Goal: Transaction & Acquisition: Book appointment/travel/reservation

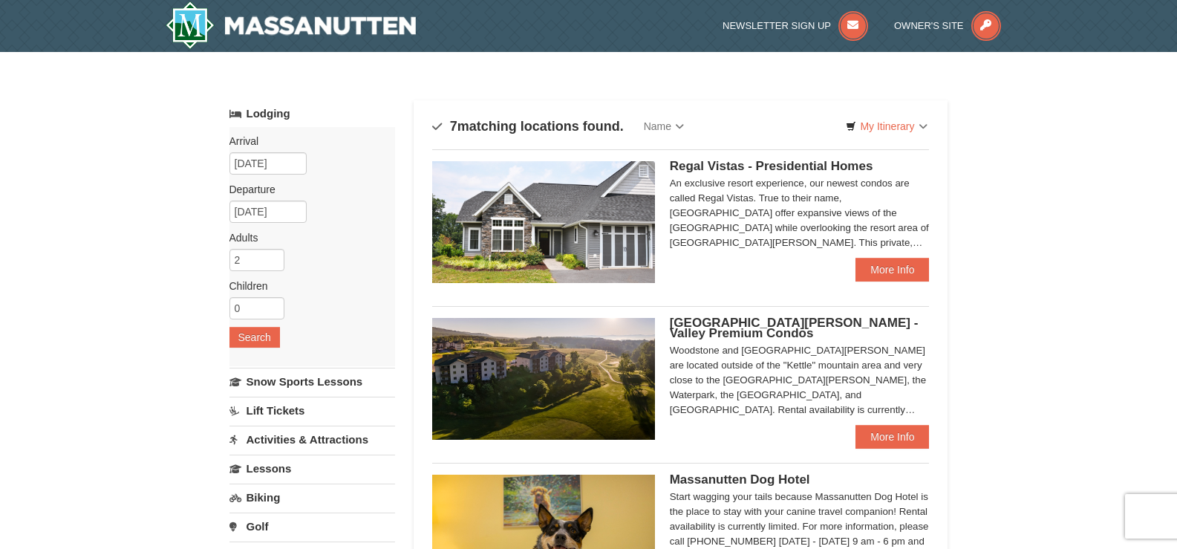
select select "9"
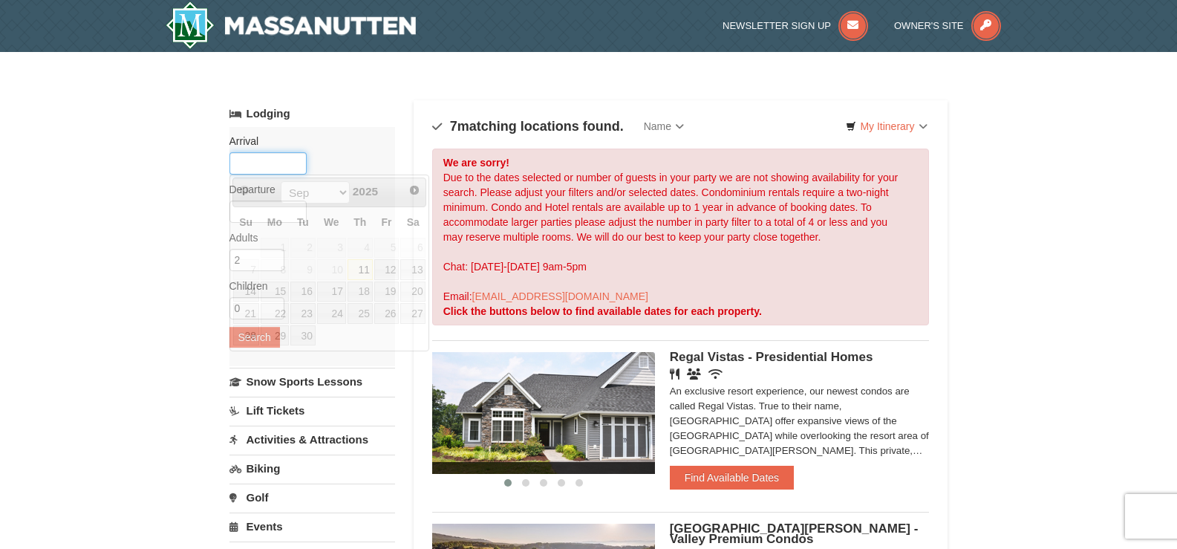
click at [250, 165] on input "text" at bounding box center [267, 163] width 77 height 22
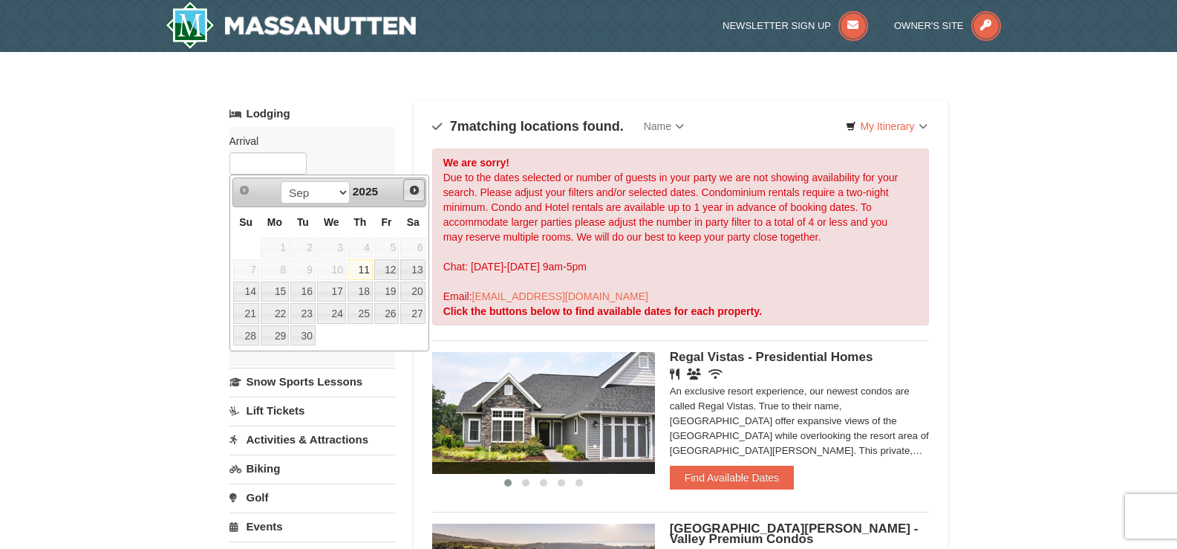
click at [416, 191] on span "Next" at bounding box center [414, 190] width 12 height 12
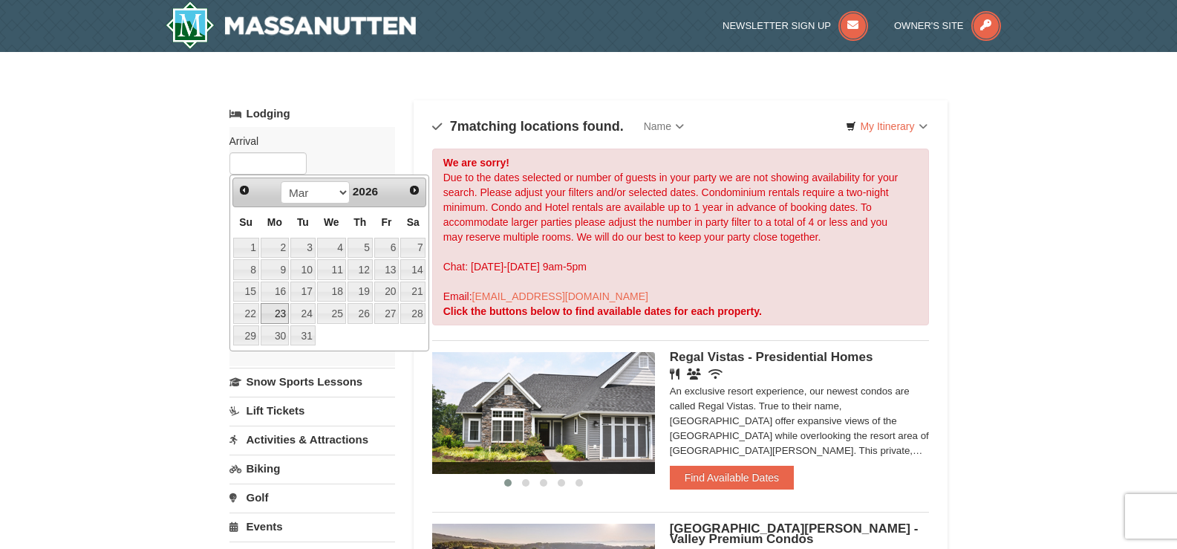
click at [271, 313] on link "23" at bounding box center [275, 313] width 28 height 21
type input "03/23/2026"
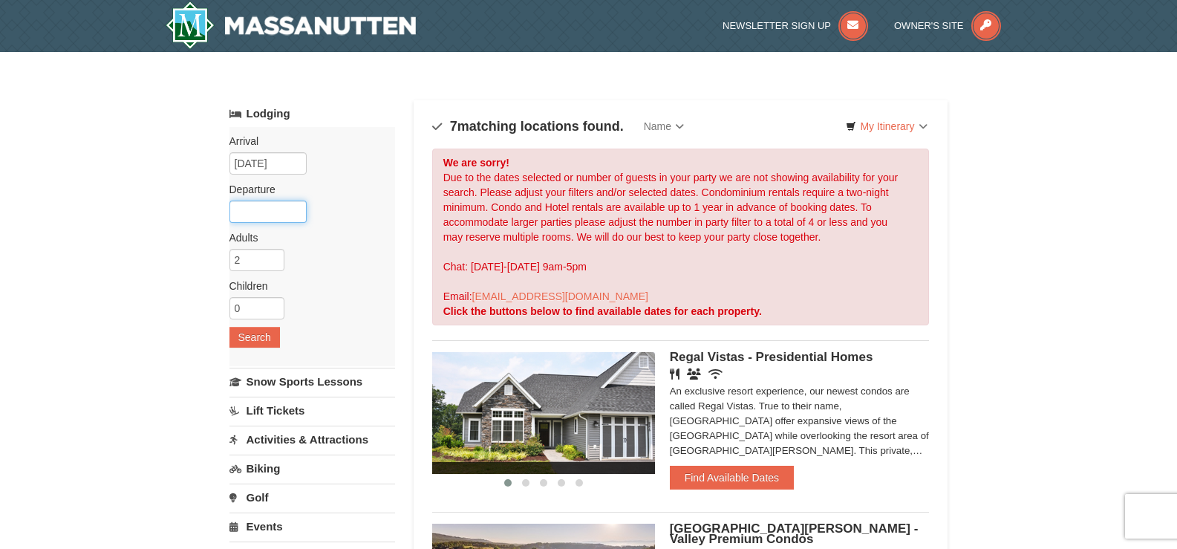
click at [281, 209] on input "text" at bounding box center [267, 212] width 77 height 22
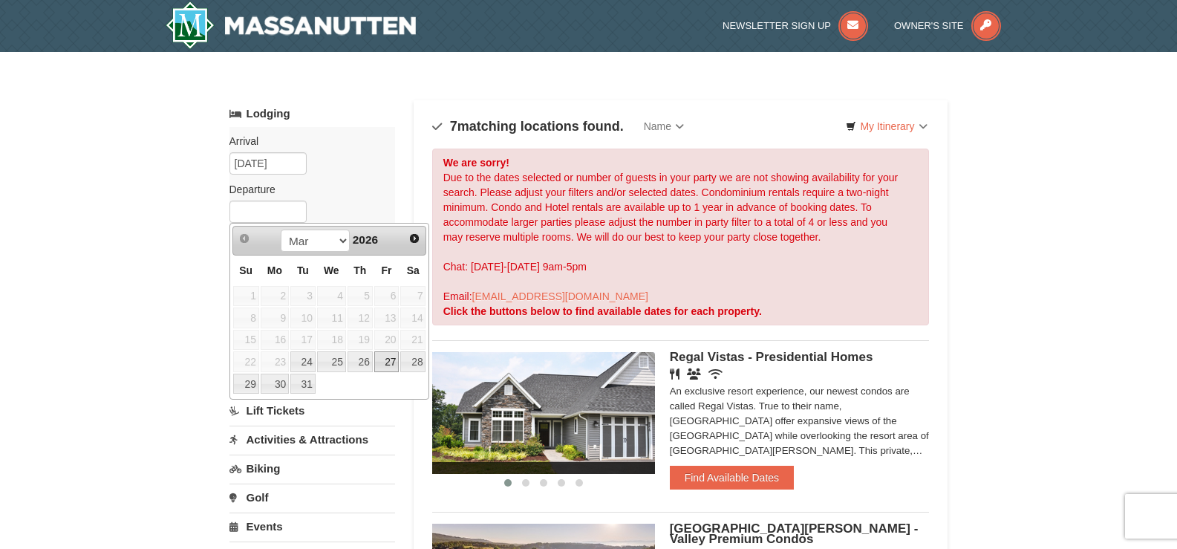
click at [382, 362] on link "27" at bounding box center [386, 361] width 25 height 21
type input "[DATE]"
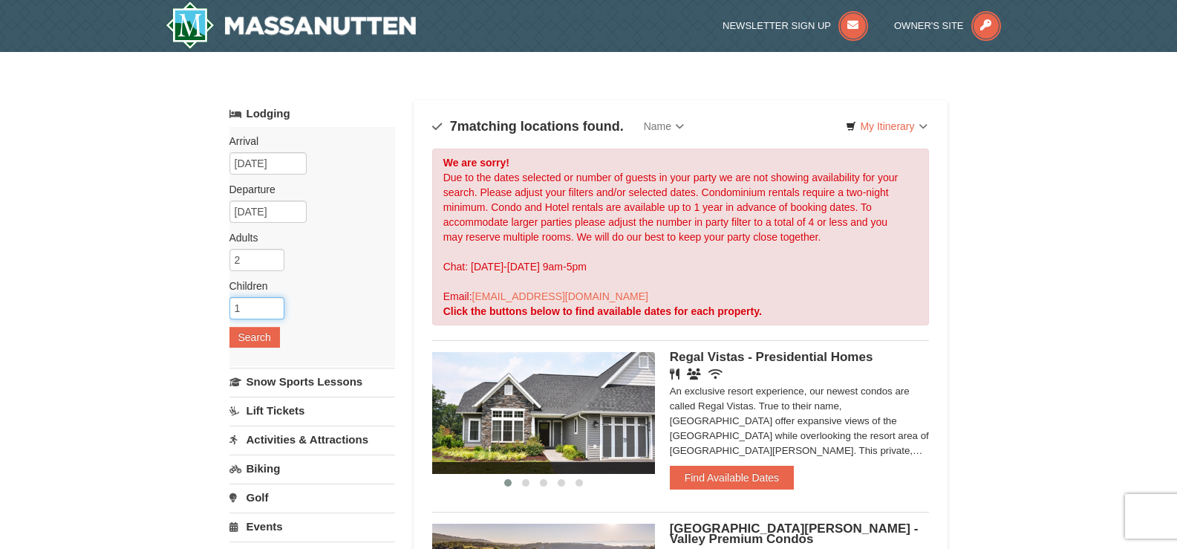
click at [275, 304] on input "1" at bounding box center [256, 308] width 55 height 22
type input "2"
click at [275, 304] on input "2" at bounding box center [256, 308] width 55 height 22
click at [268, 333] on button "Search" at bounding box center [254, 337] width 51 height 21
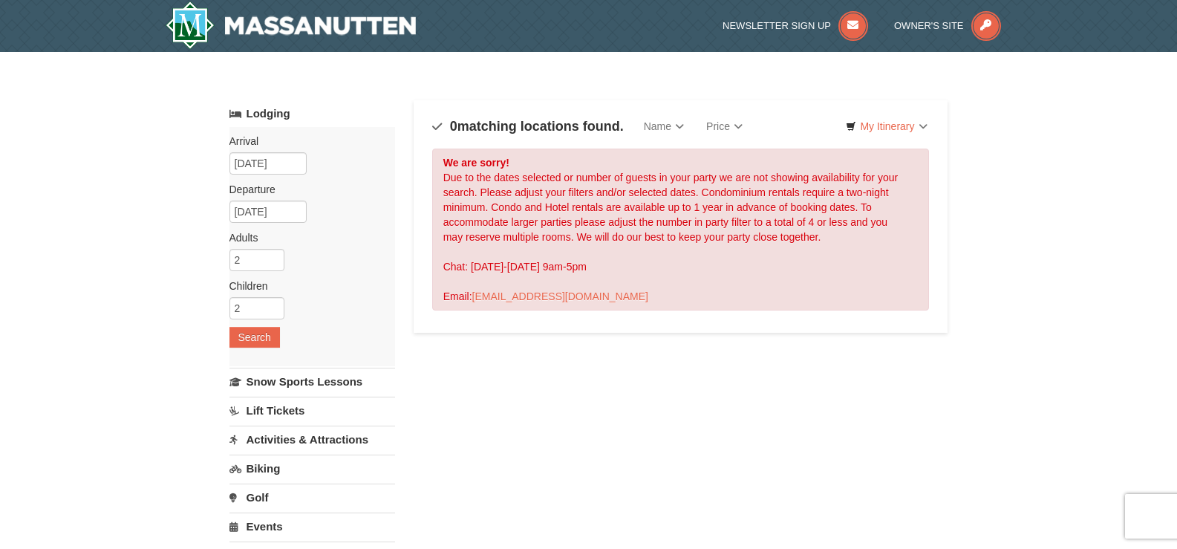
select select "9"
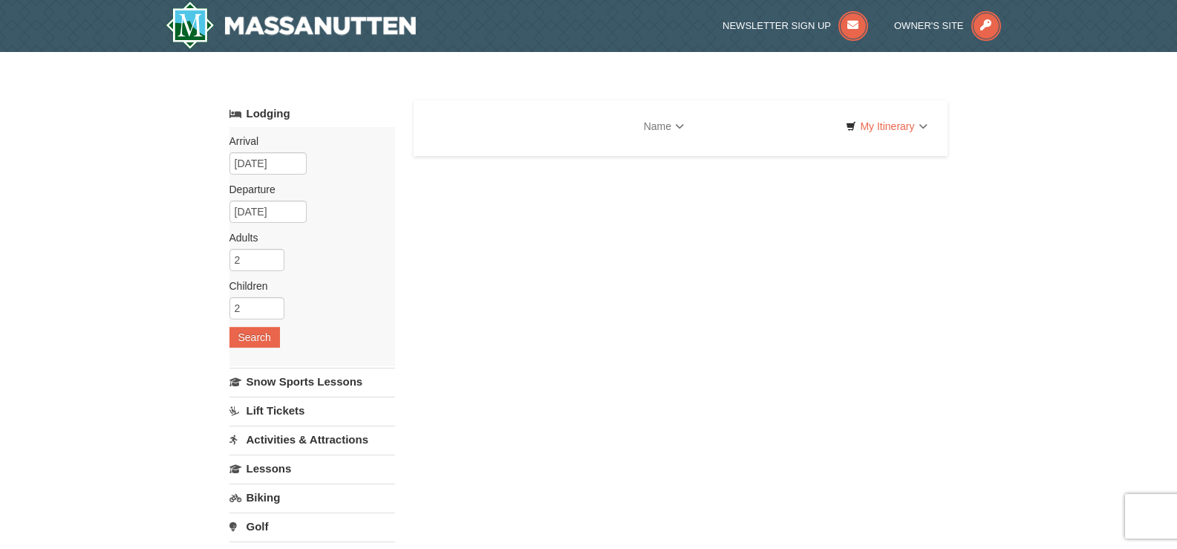
select select "9"
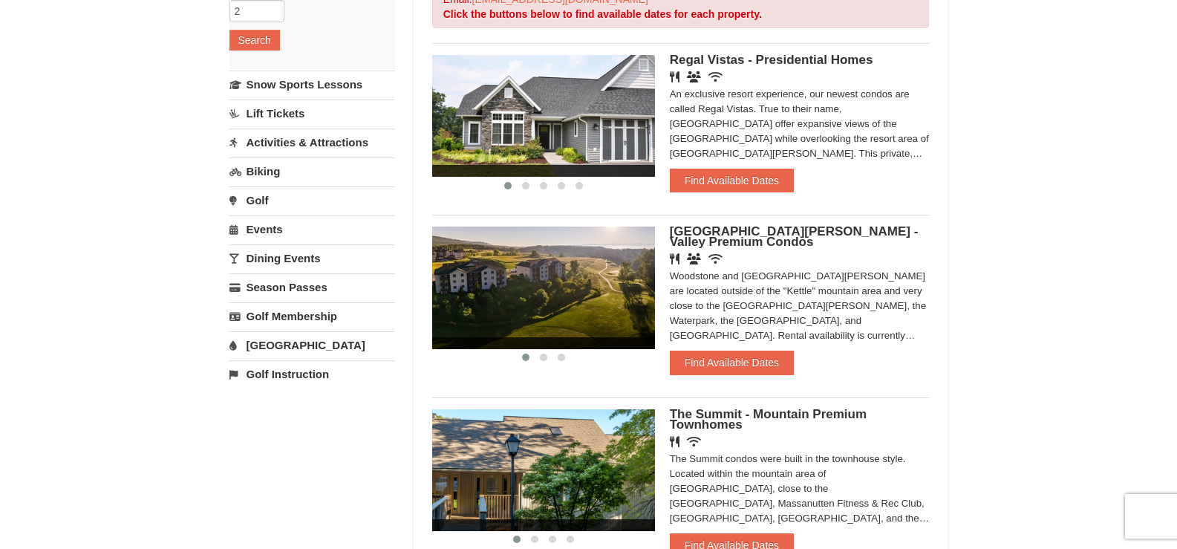
scroll to position [371, 0]
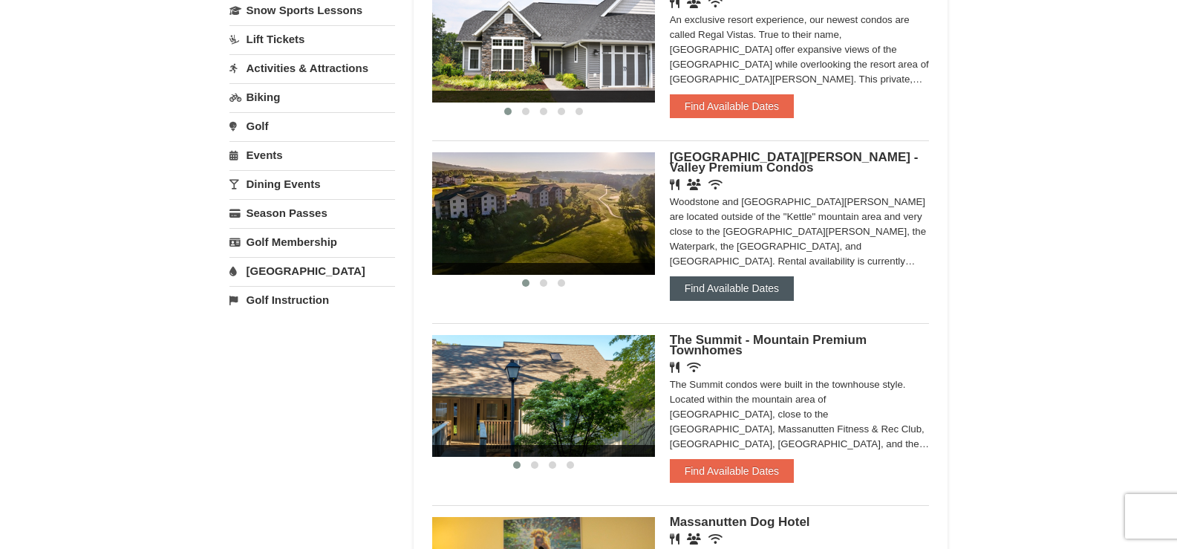
click at [690, 287] on button "Find Available Dates" at bounding box center [732, 288] width 124 height 24
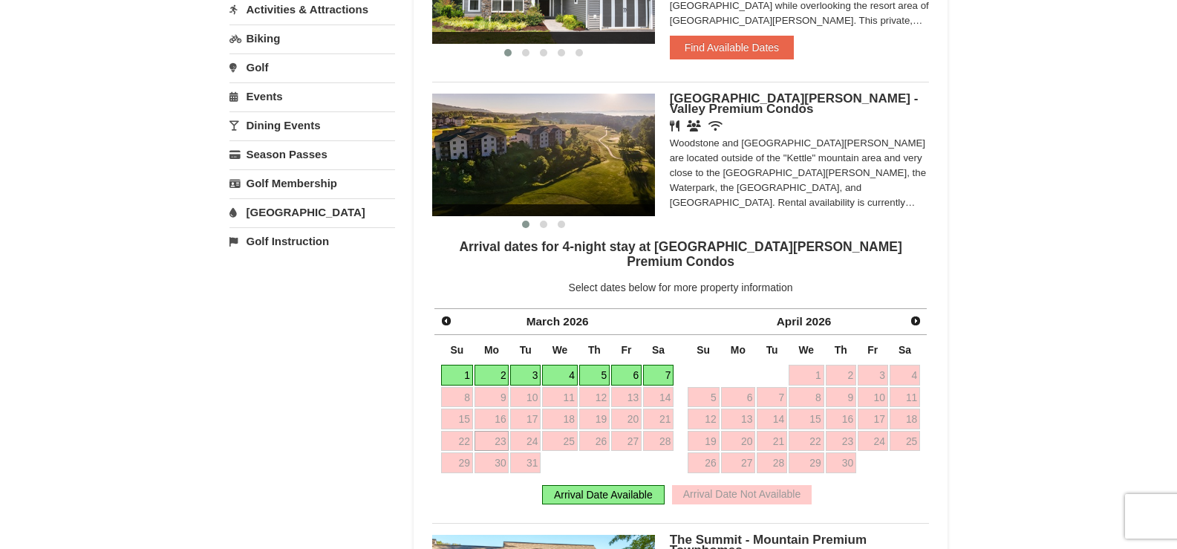
scroll to position [520, 0]
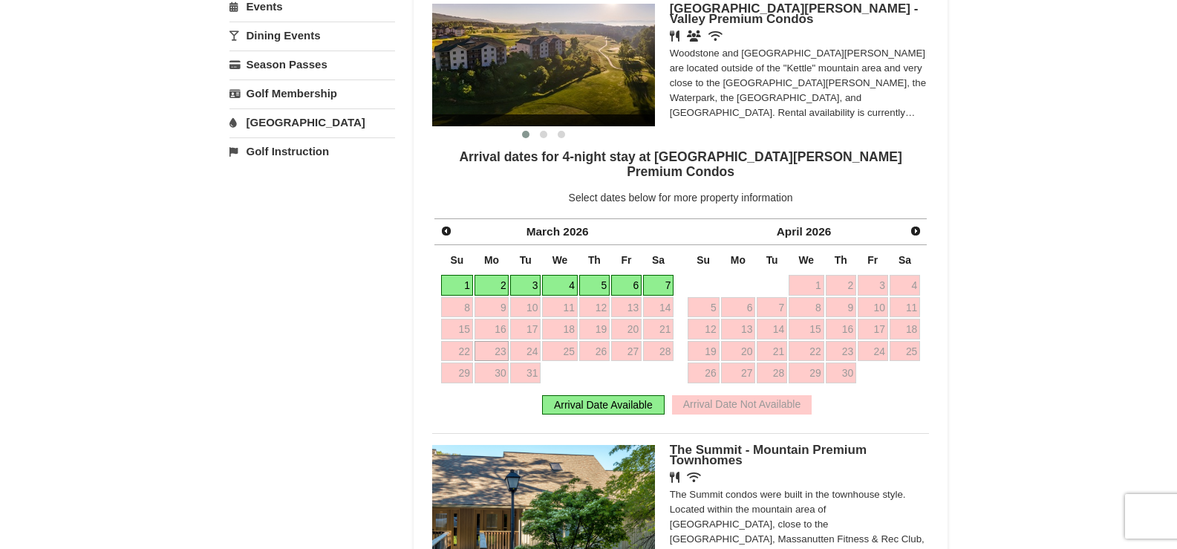
click at [492, 275] on link "2" at bounding box center [492, 285] width 35 height 21
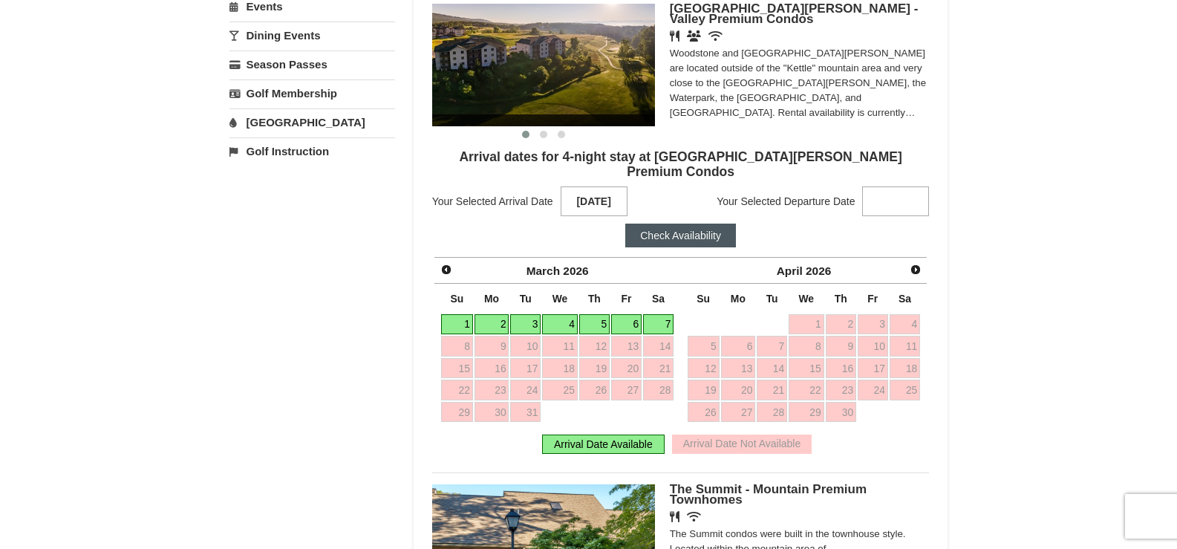
click at [494, 314] on link "2" at bounding box center [492, 324] width 35 height 21
click at [489, 314] on link "2" at bounding box center [492, 324] width 35 height 21
click at [495, 314] on link "2" at bounding box center [492, 324] width 35 height 21
click at [634, 314] on link "6" at bounding box center [626, 324] width 30 height 21
click at [662, 224] on button "Check Availability" at bounding box center [680, 236] width 111 height 24
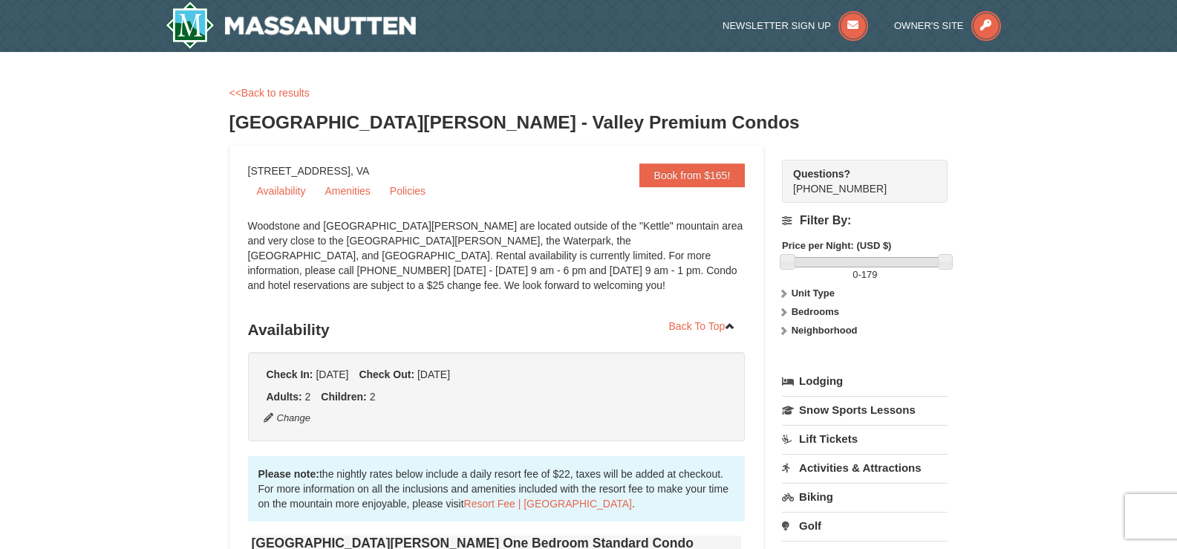
select select "9"
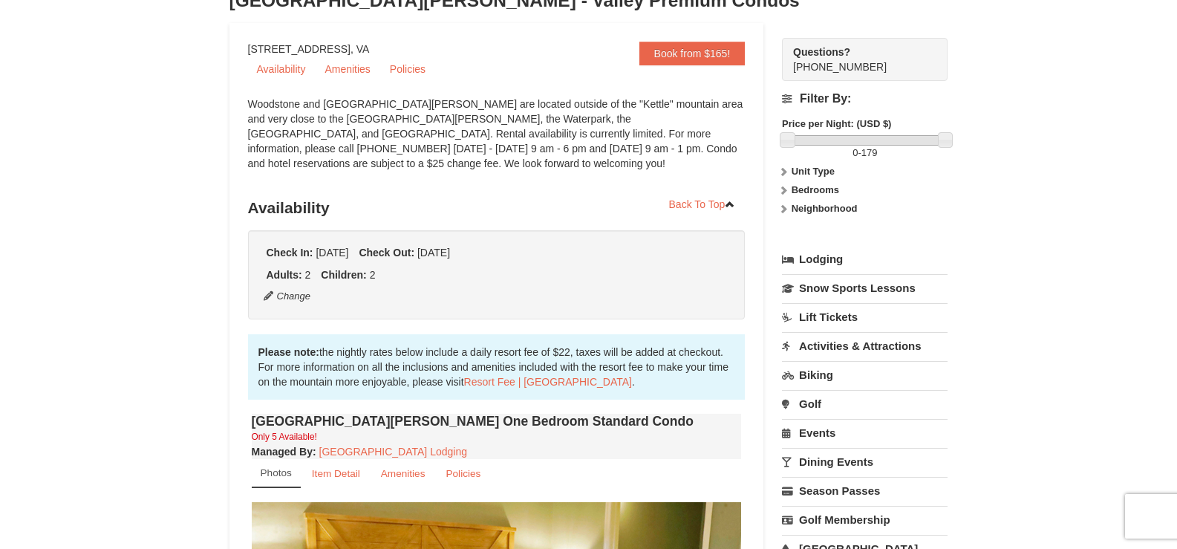
scroll to position [149, 0]
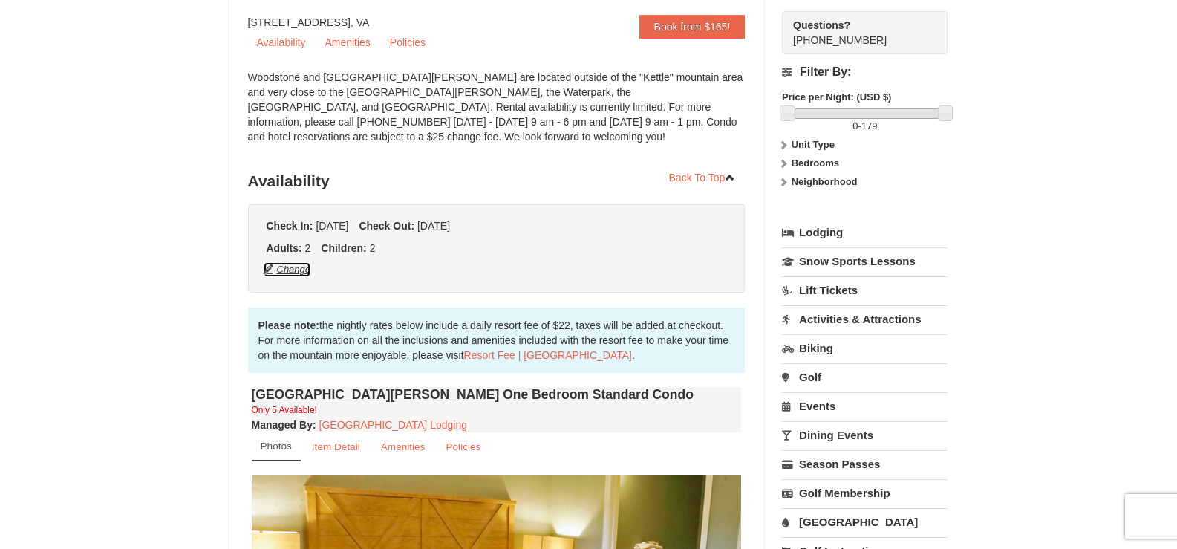
click at [289, 269] on button "Change" at bounding box center [287, 269] width 49 height 16
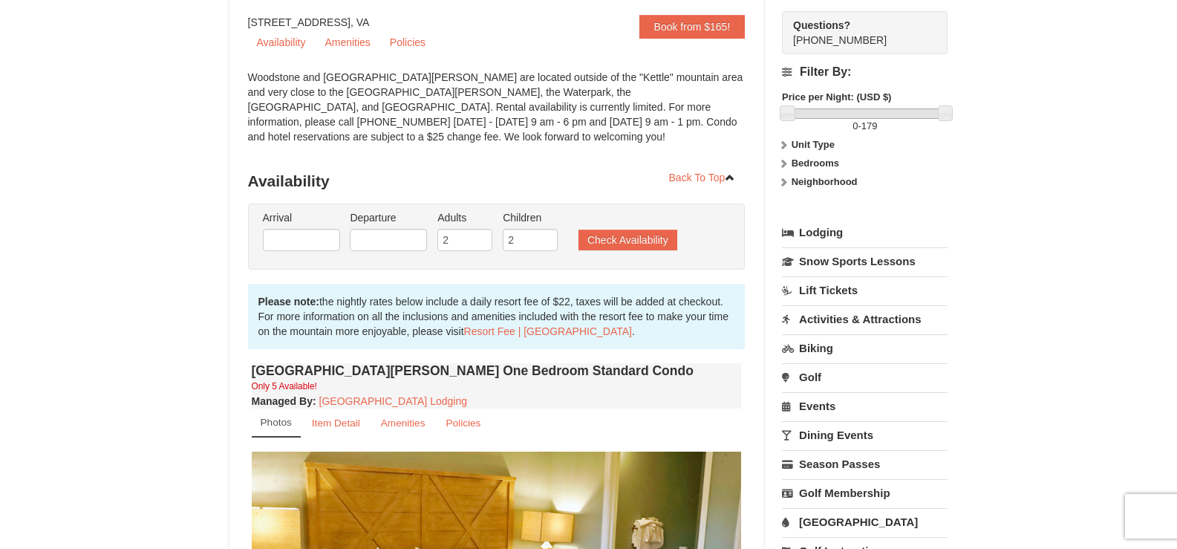
type input "[DATE]"
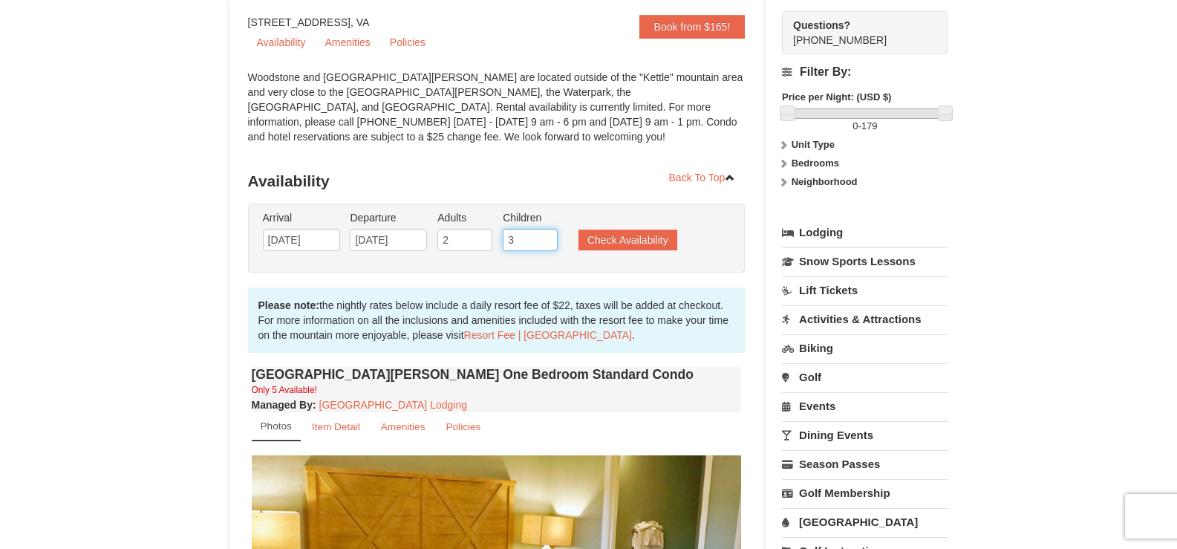
type input "3"
click at [547, 233] on input "3" at bounding box center [530, 240] width 55 height 22
click at [662, 241] on button "Check Availability" at bounding box center [628, 239] width 99 height 21
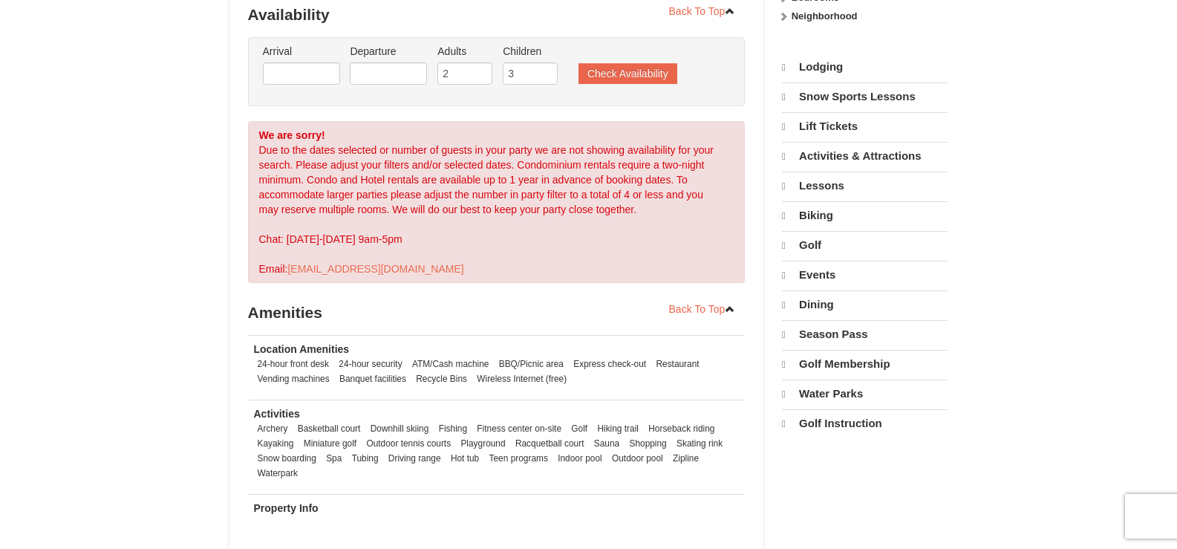
scroll to position [300, 0]
select select "9"
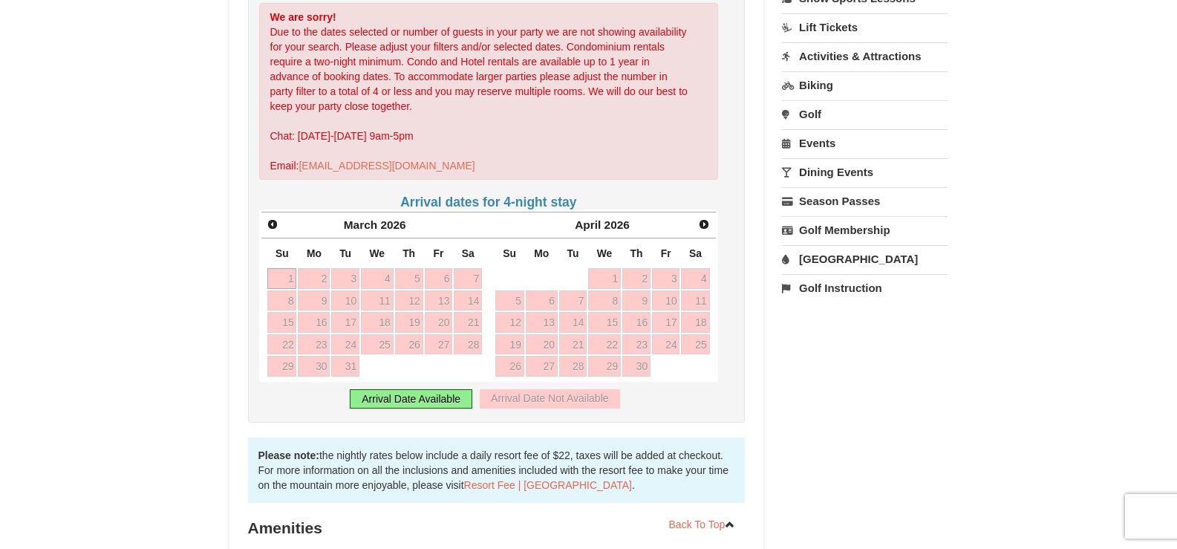
scroll to position [449, 0]
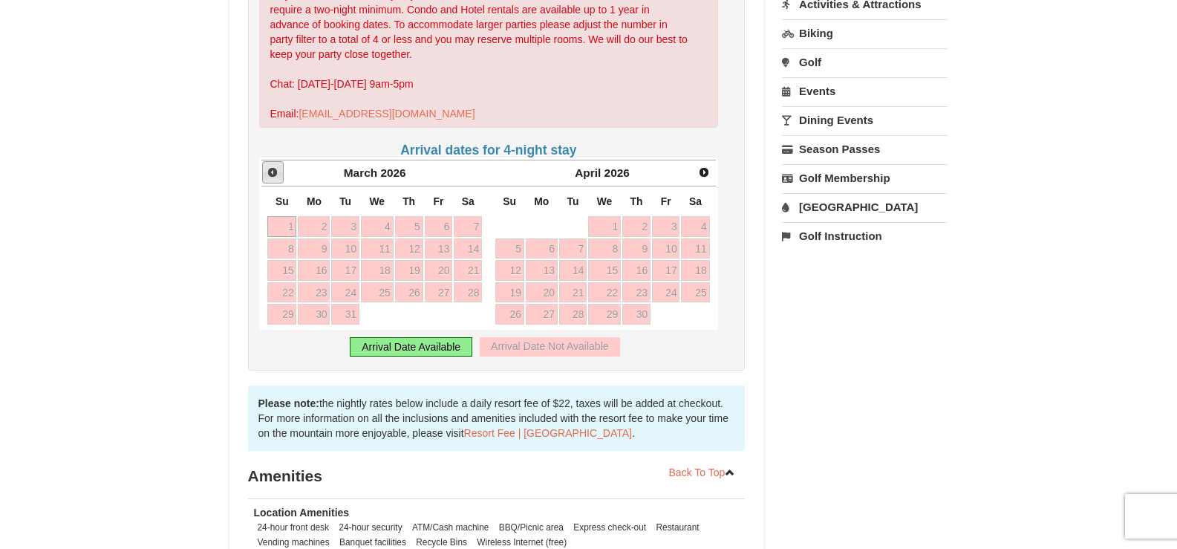
click at [279, 174] on link "Prev" at bounding box center [273, 172] width 22 height 22
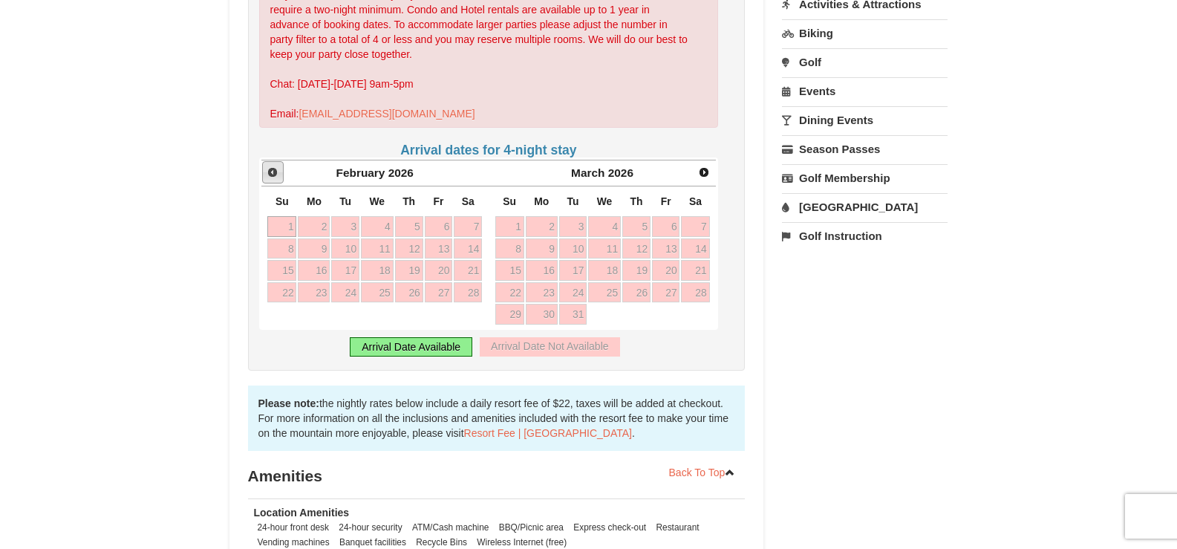
click at [279, 174] on link "Prev" at bounding box center [273, 172] width 22 height 22
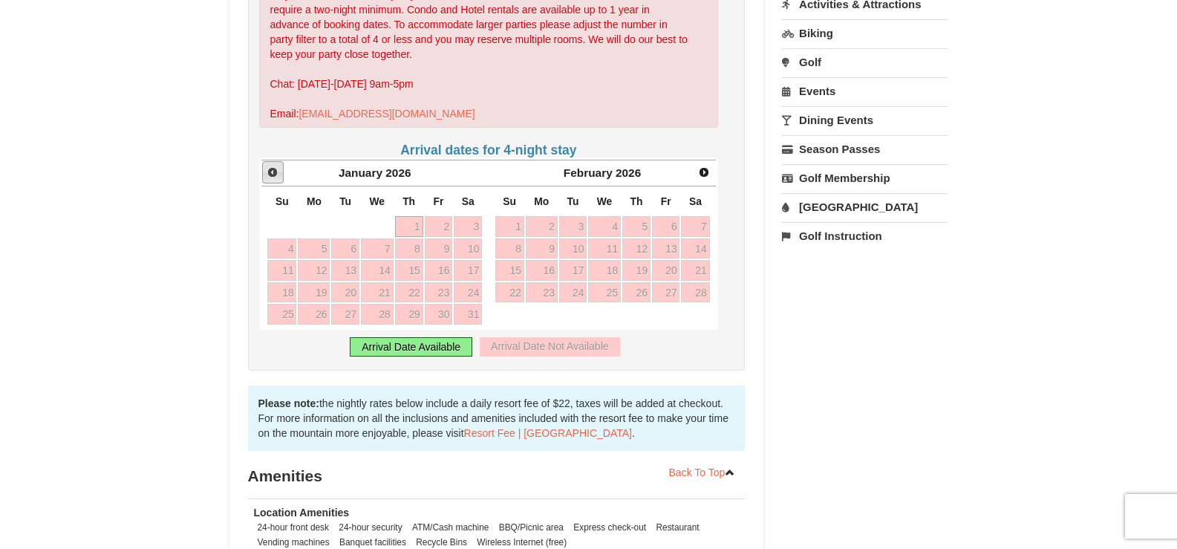
click at [279, 174] on link "Prev" at bounding box center [273, 172] width 22 height 22
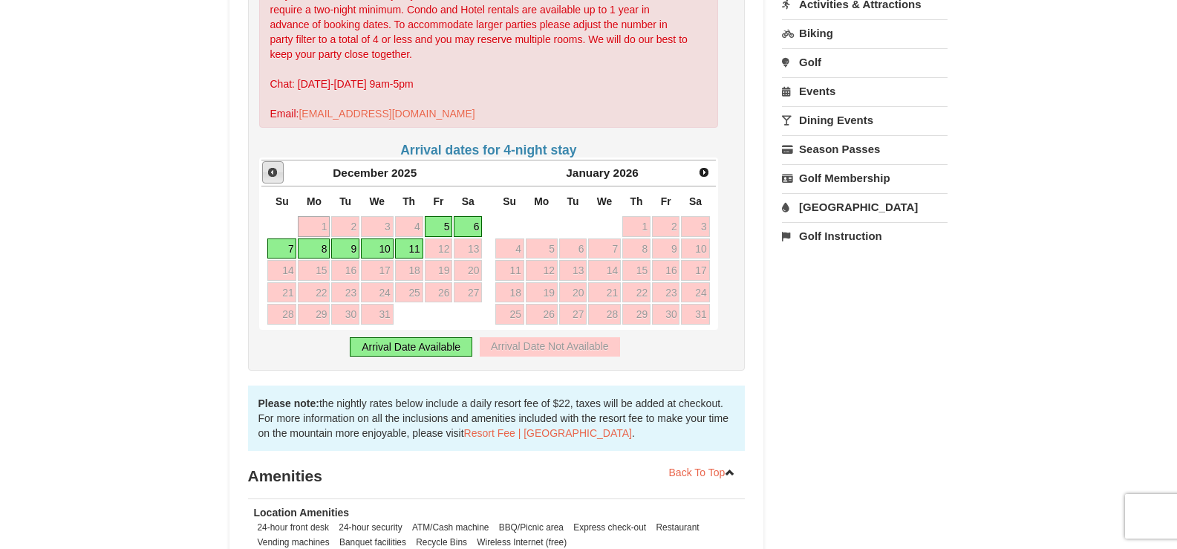
click at [279, 172] on link "Prev" at bounding box center [273, 172] width 22 height 22
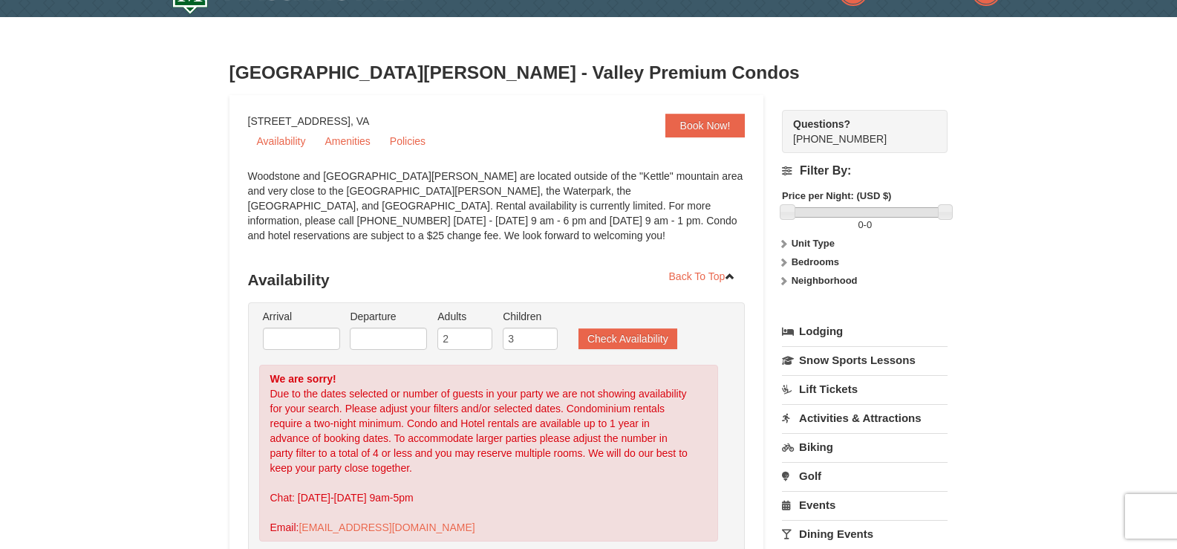
scroll to position [3, 0]
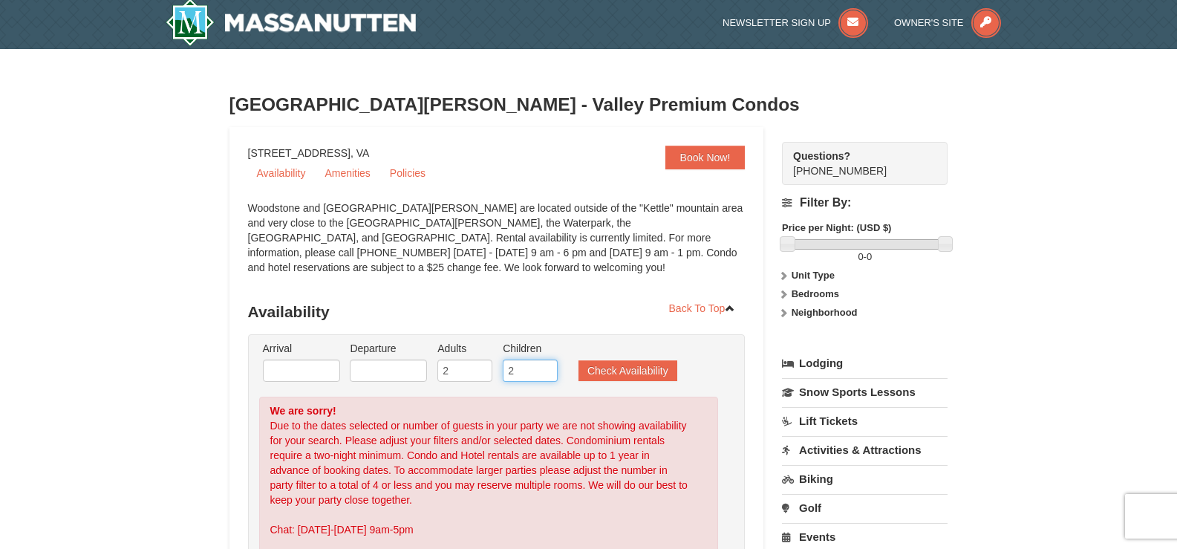
type input "2"
click at [547, 377] on input "2" at bounding box center [530, 370] width 55 height 22
click at [638, 372] on button "Check Availability" at bounding box center [628, 370] width 99 height 21
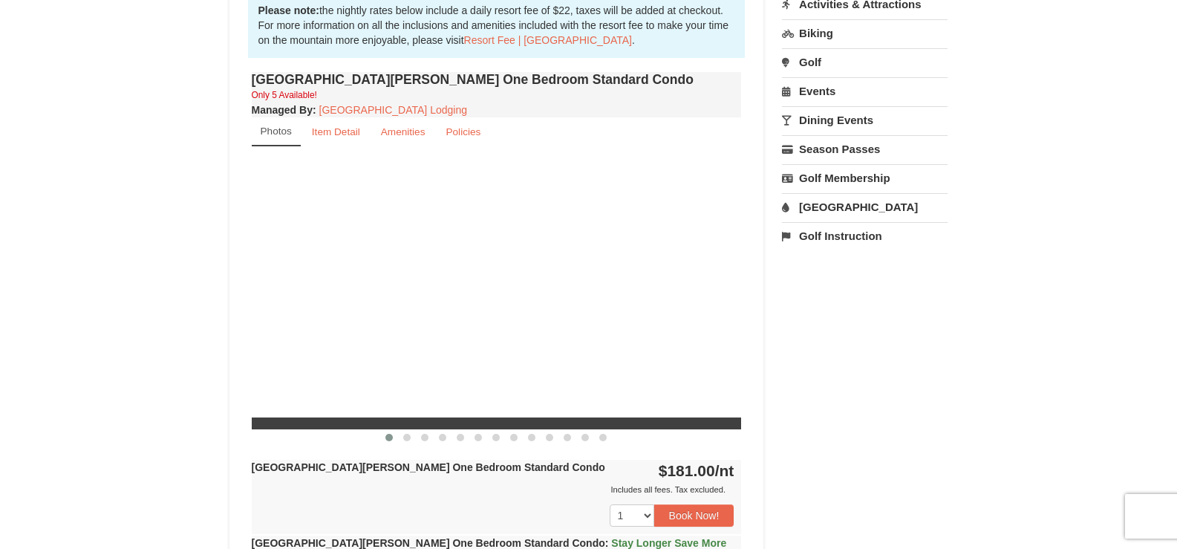
scroll to position [524, 0]
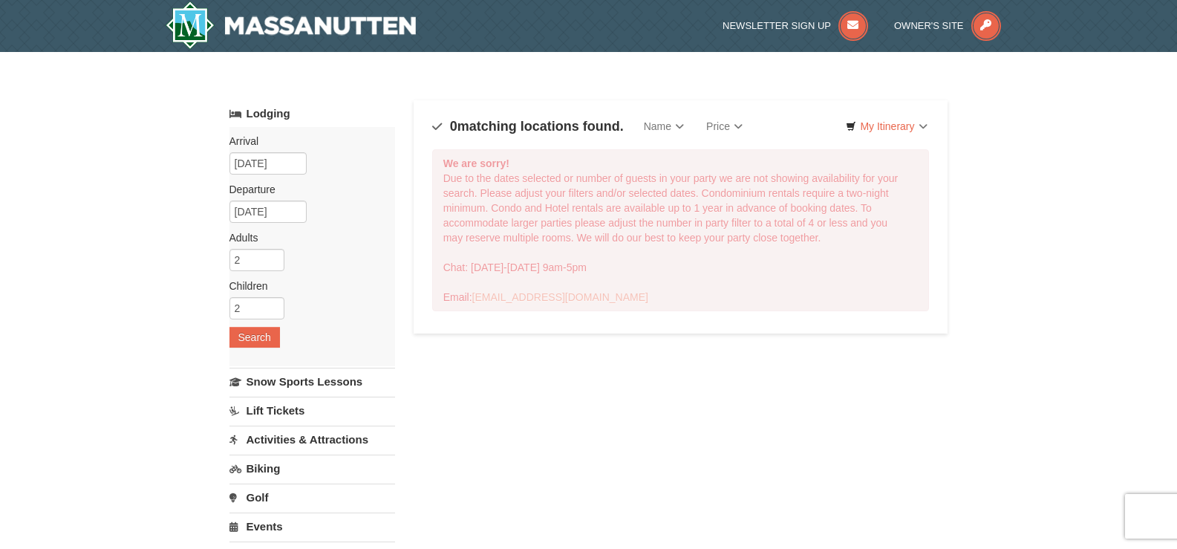
select select "9"
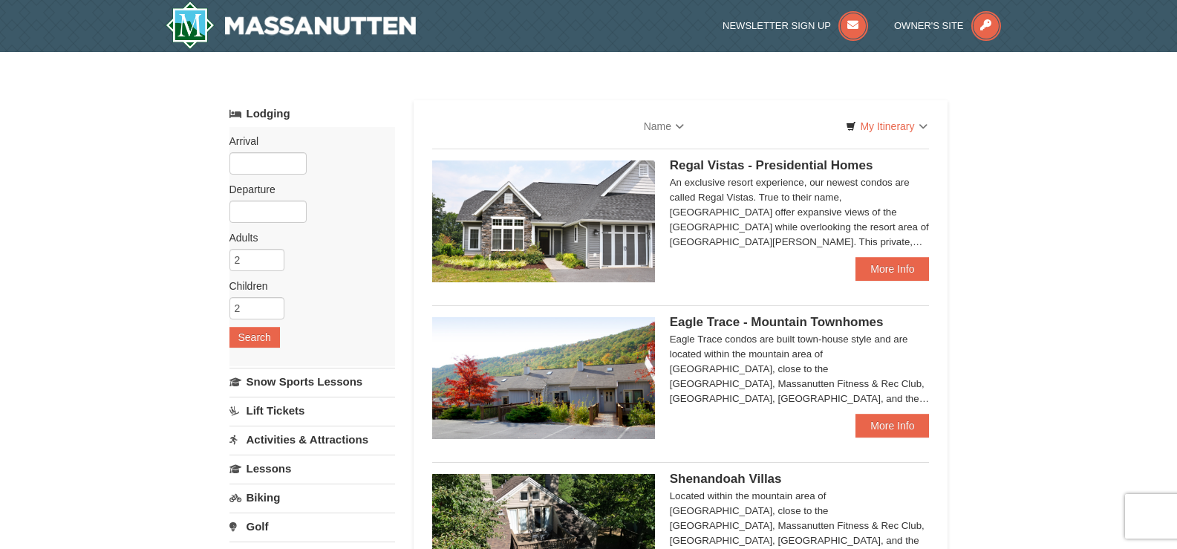
select select "9"
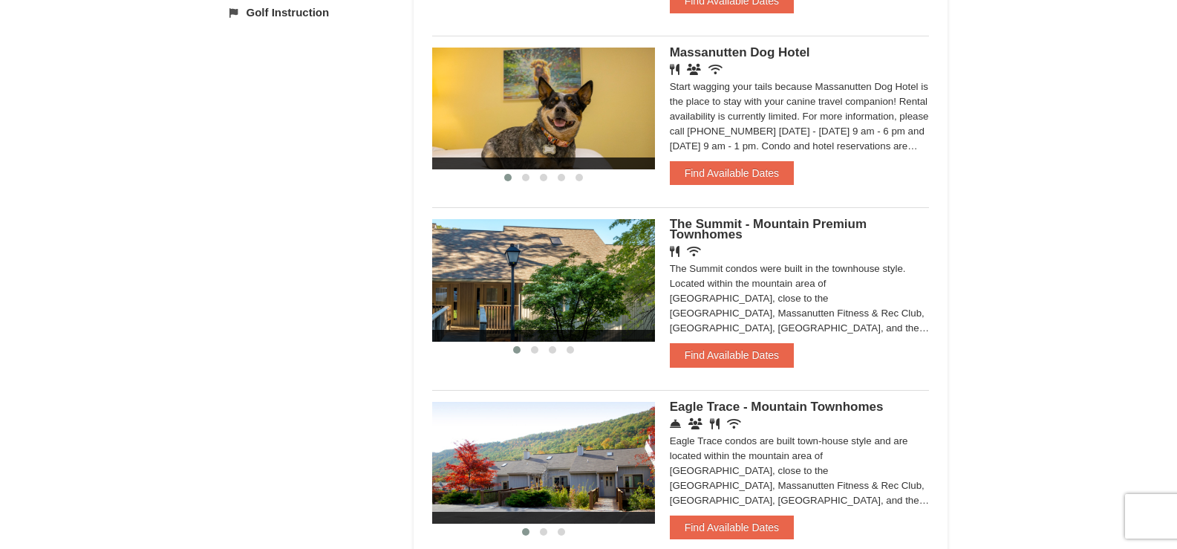
scroll to position [668, 0]
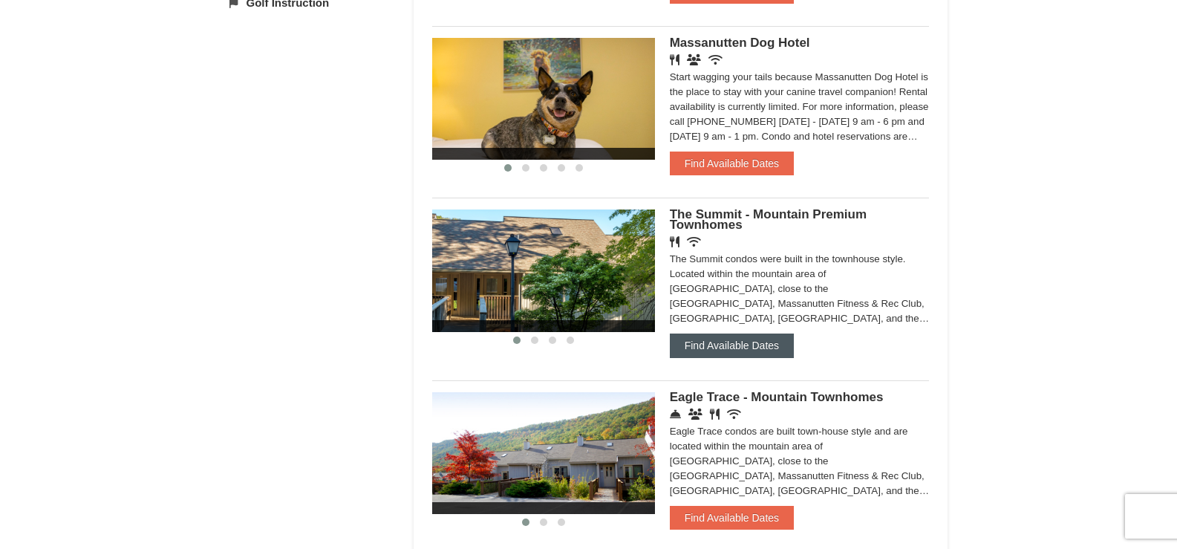
click at [693, 336] on button "Find Available Dates" at bounding box center [732, 345] width 124 height 24
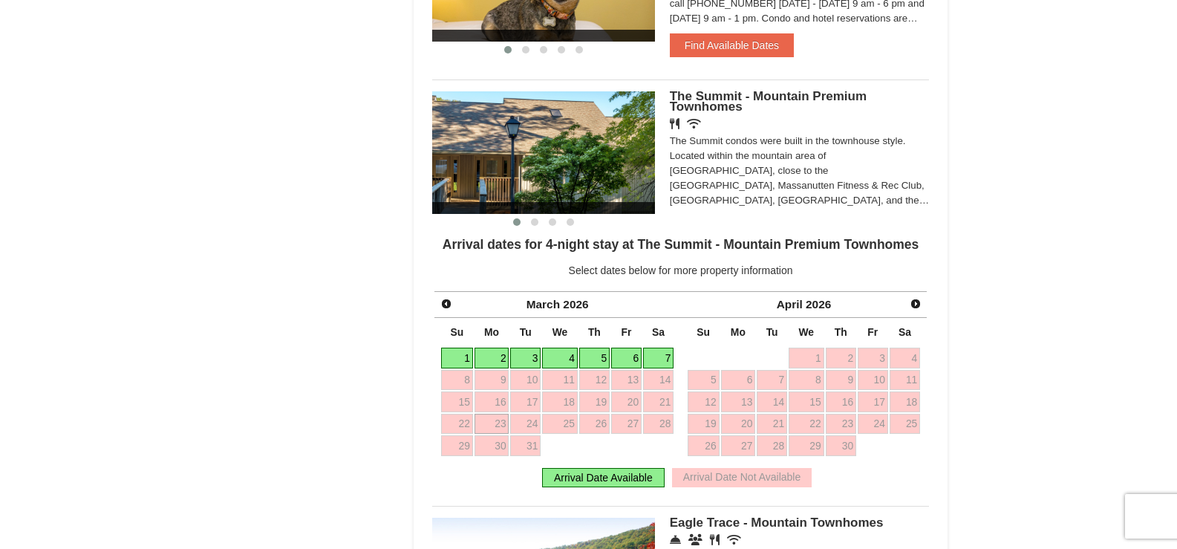
scroll to position [817, 0]
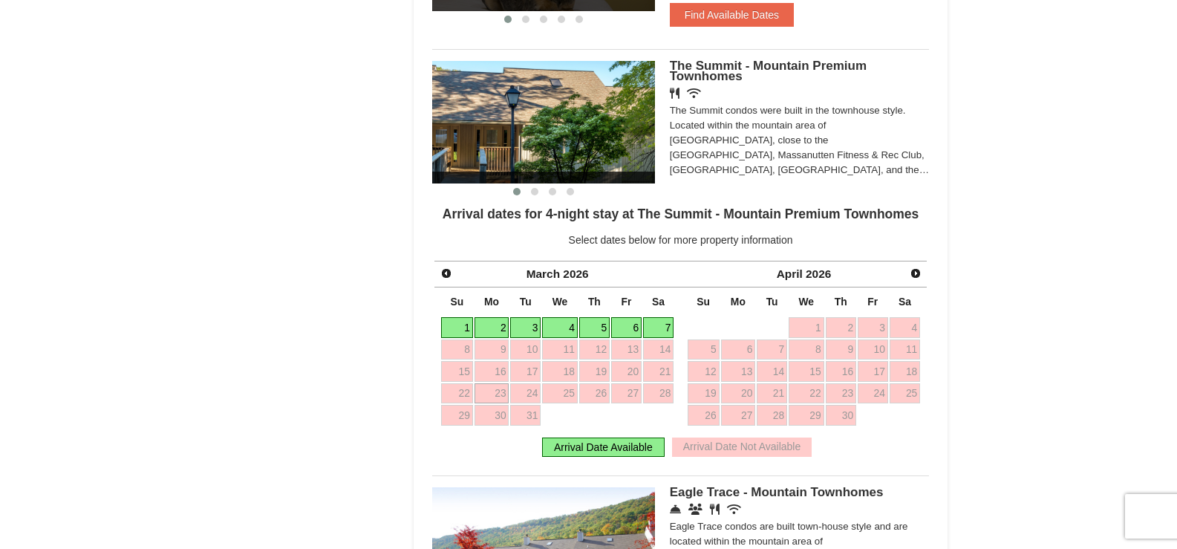
click at [500, 322] on link "2" at bounding box center [492, 327] width 35 height 21
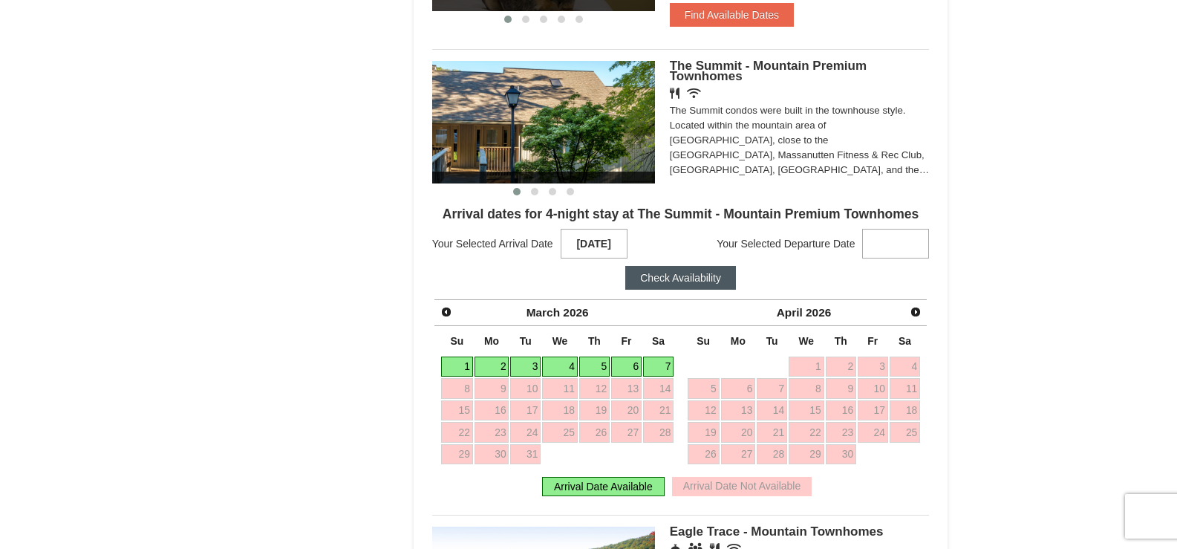
click at [622, 362] on link "6" at bounding box center [626, 366] width 30 height 21
click at [673, 279] on button "Check Availability" at bounding box center [680, 278] width 111 height 24
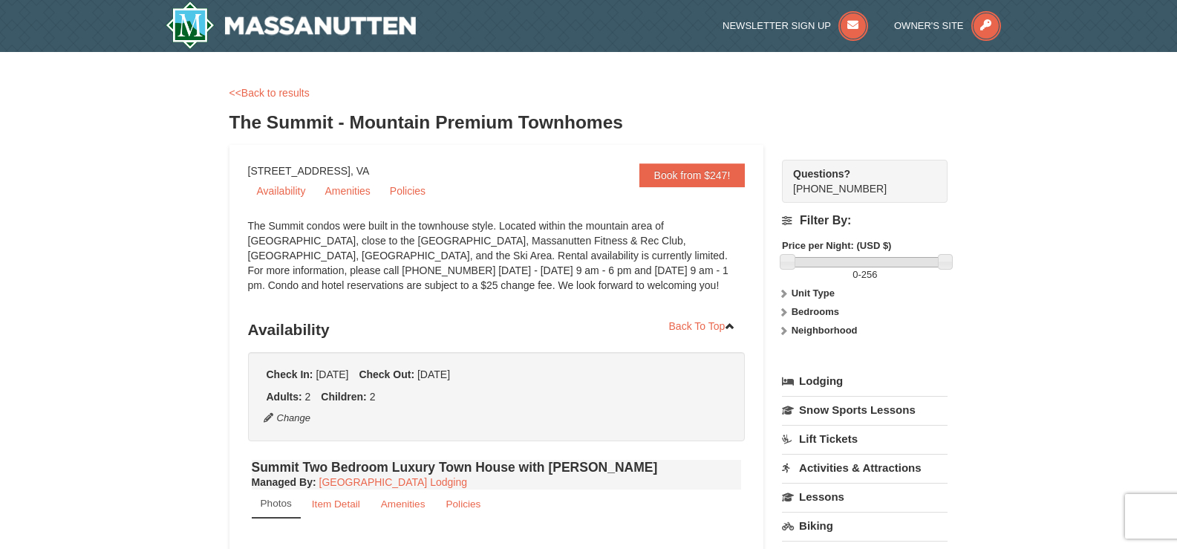
scroll to position [371, 0]
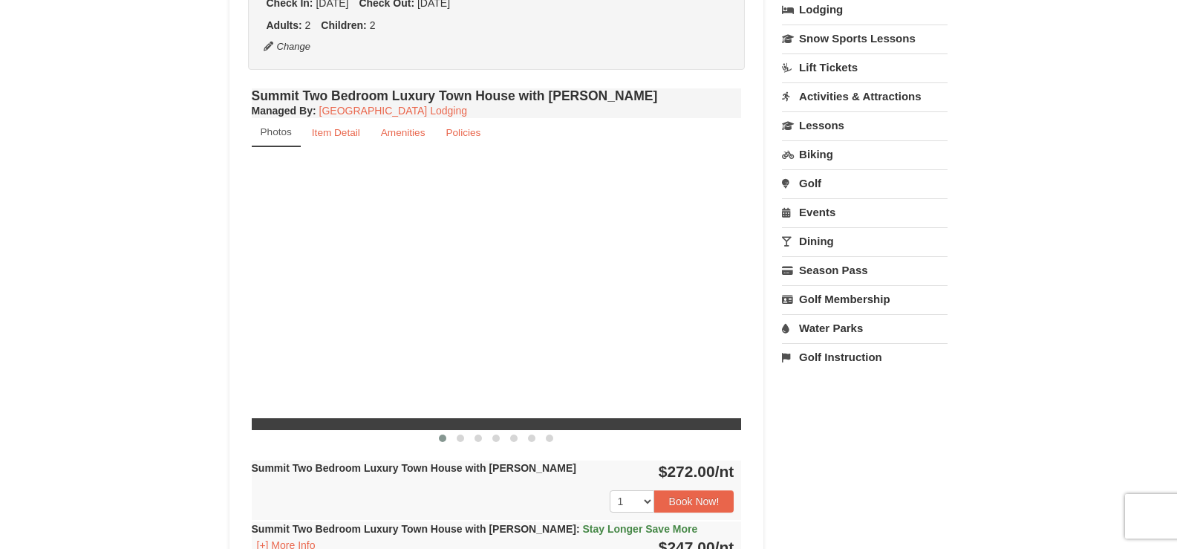
select select "9"
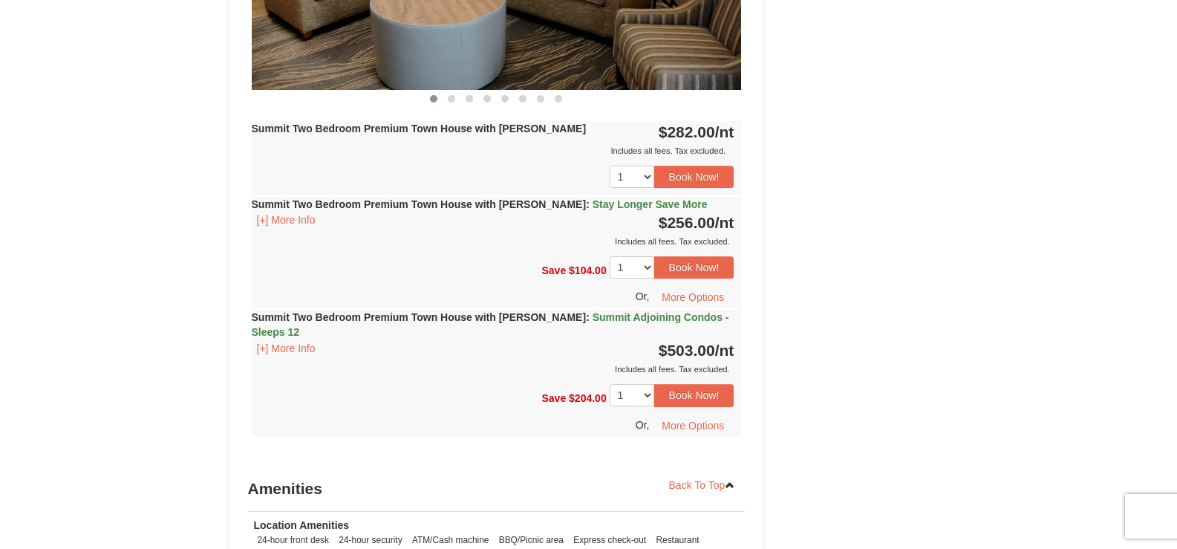
scroll to position [1485, 0]
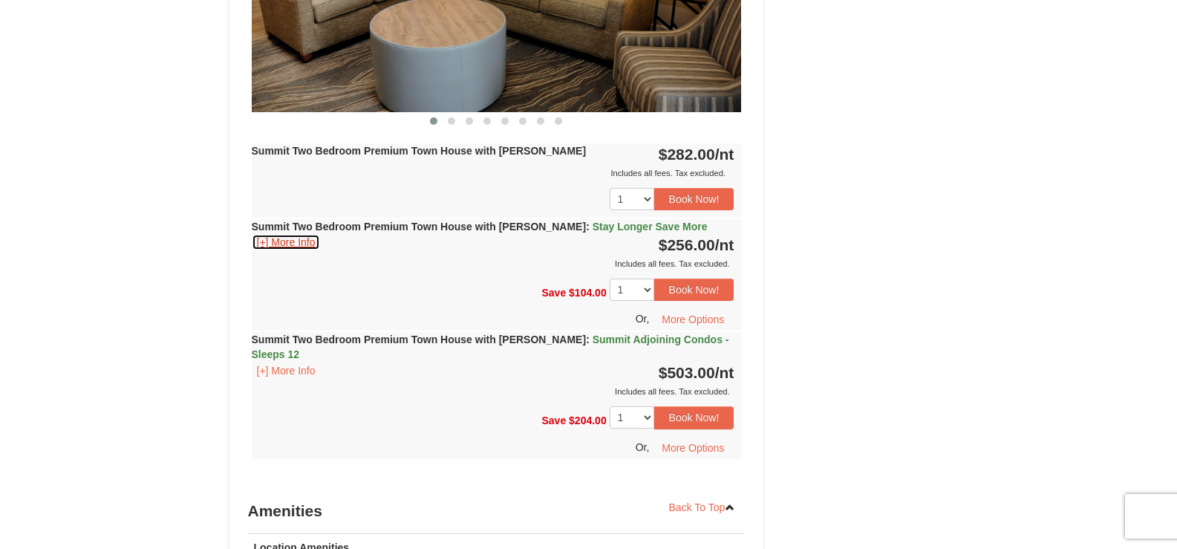
click at [296, 235] on button "[+] More Info" at bounding box center [286, 242] width 69 height 16
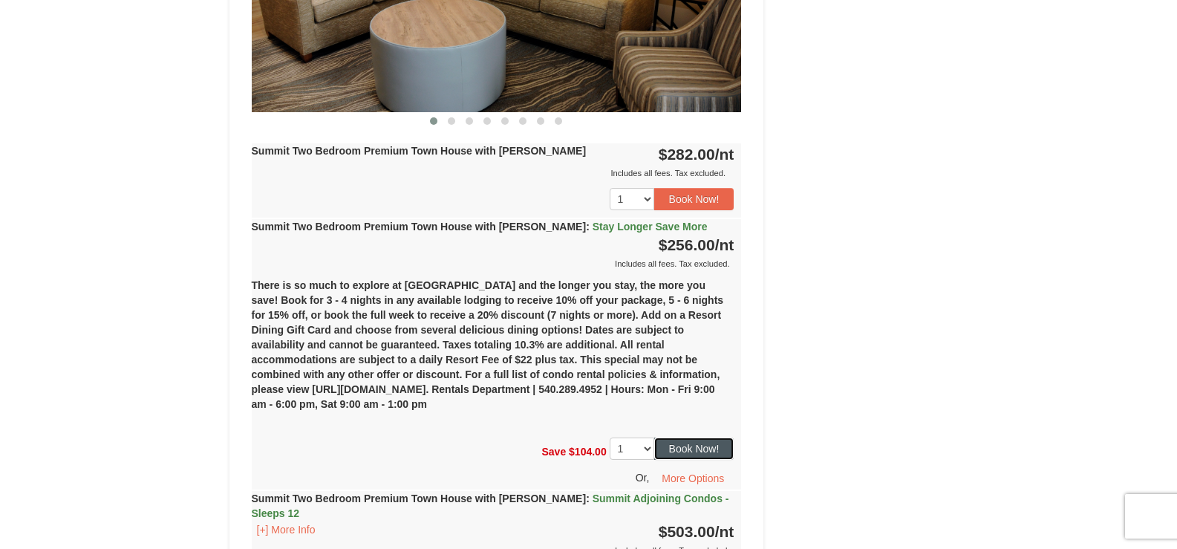
click at [684, 437] on button "Book Now!" at bounding box center [694, 448] width 80 height 22
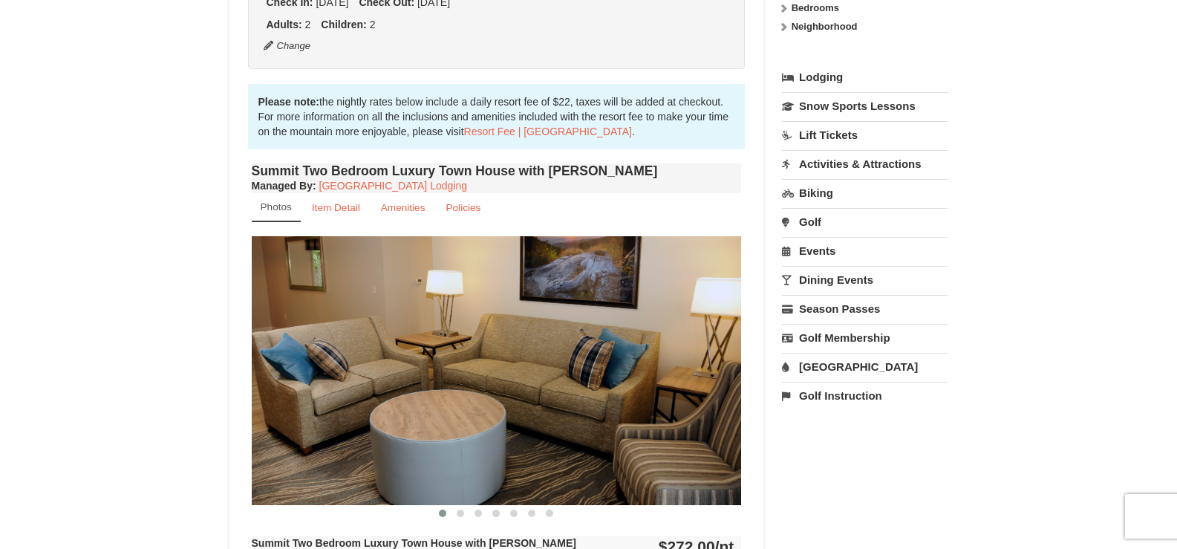
scroll to position [145, 0]
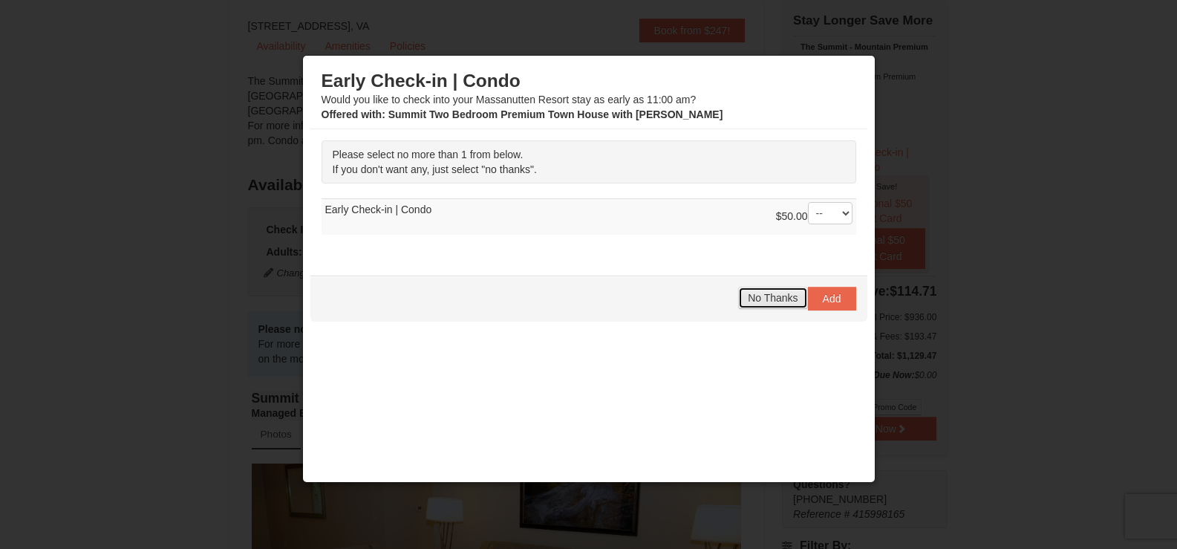
click at [750, 301] on span "No Thanks" at bounding box center [773, 298] width 50 height 12
